Goal: Browse casually: Explore the website without a specific task or goal

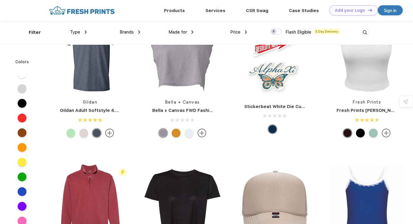
scroll to position [1627, 0]
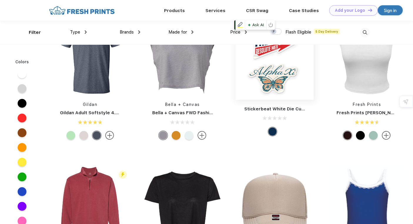
click at [269, 64] on img at bounding box center [275, 60] width 78 height 78
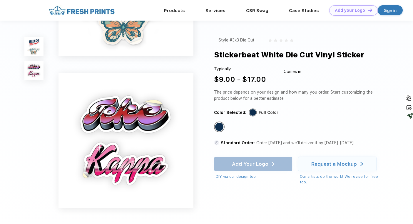
scroll to position [100, 0]
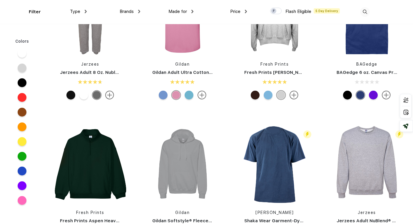
scroll to position [2874, 0]
drag, startPoint x: 140, startPoint y: 133, endPoint x: 144, endPoint y: 134, distance: 3.9
click at [144, 134] on div at bounding box center [182, 164] width 87 height 78
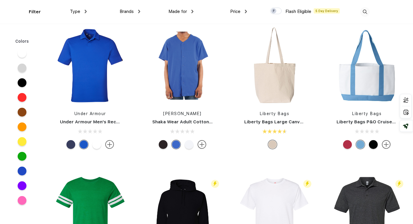
scroll to position [4455, 0]
